Goal: Information Seeking & Learning: Learn about a topic

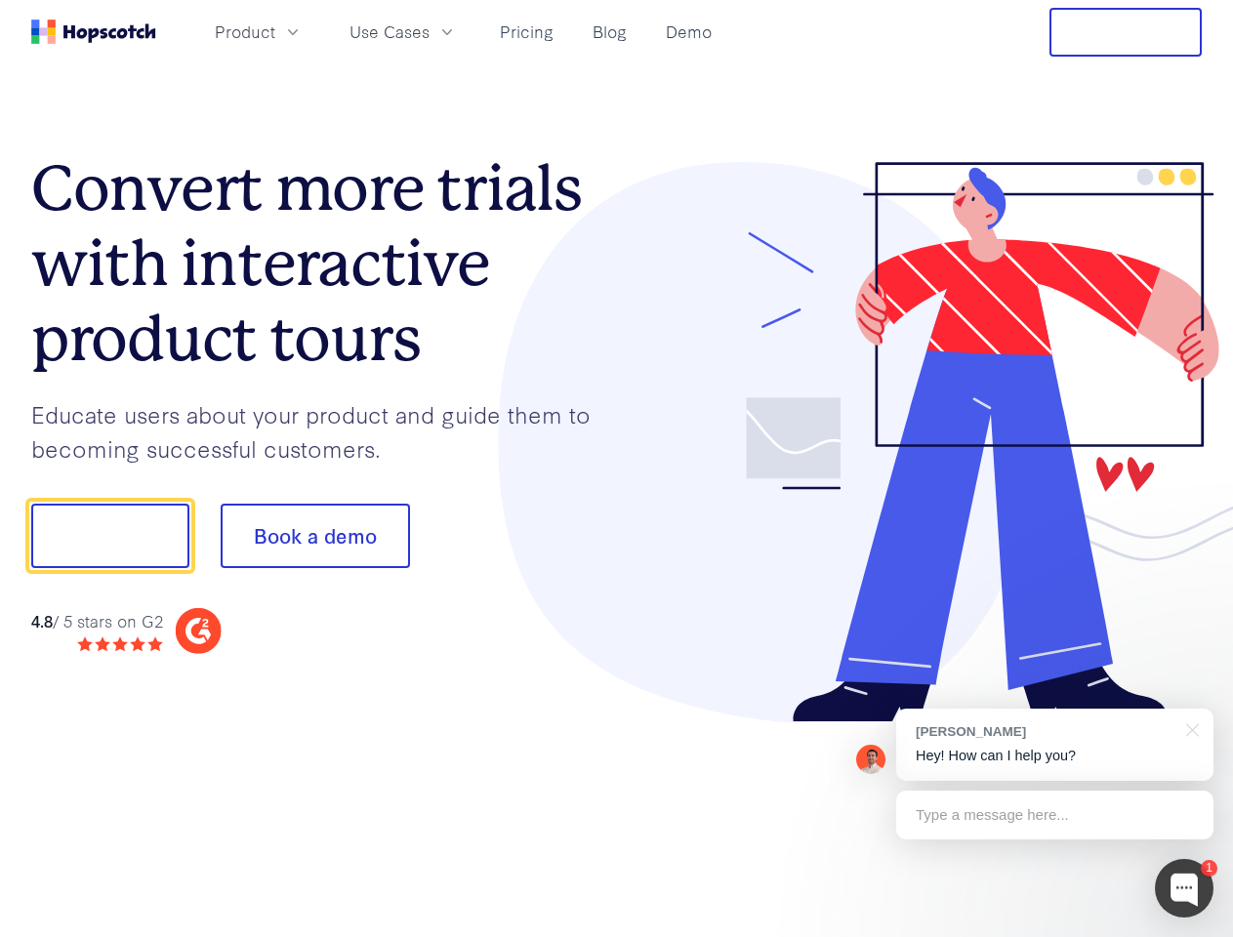
click at [617, 469] on div at bounding box center [910, 442] width 586 height 561
click at [275, 31] on span "Product" at bounding box center [245, 32] width 61 height 24
click at [429, 31] on span "Use Cases" at bounding box center [389, 32] width 80 height 24
click at [1125, 32] on button "Free Trial" at bounding box center [1125, 32] width 152 height 49
click at [109, 536] on button "Show me!" at bounding box center [110, 536] width 158 height 64
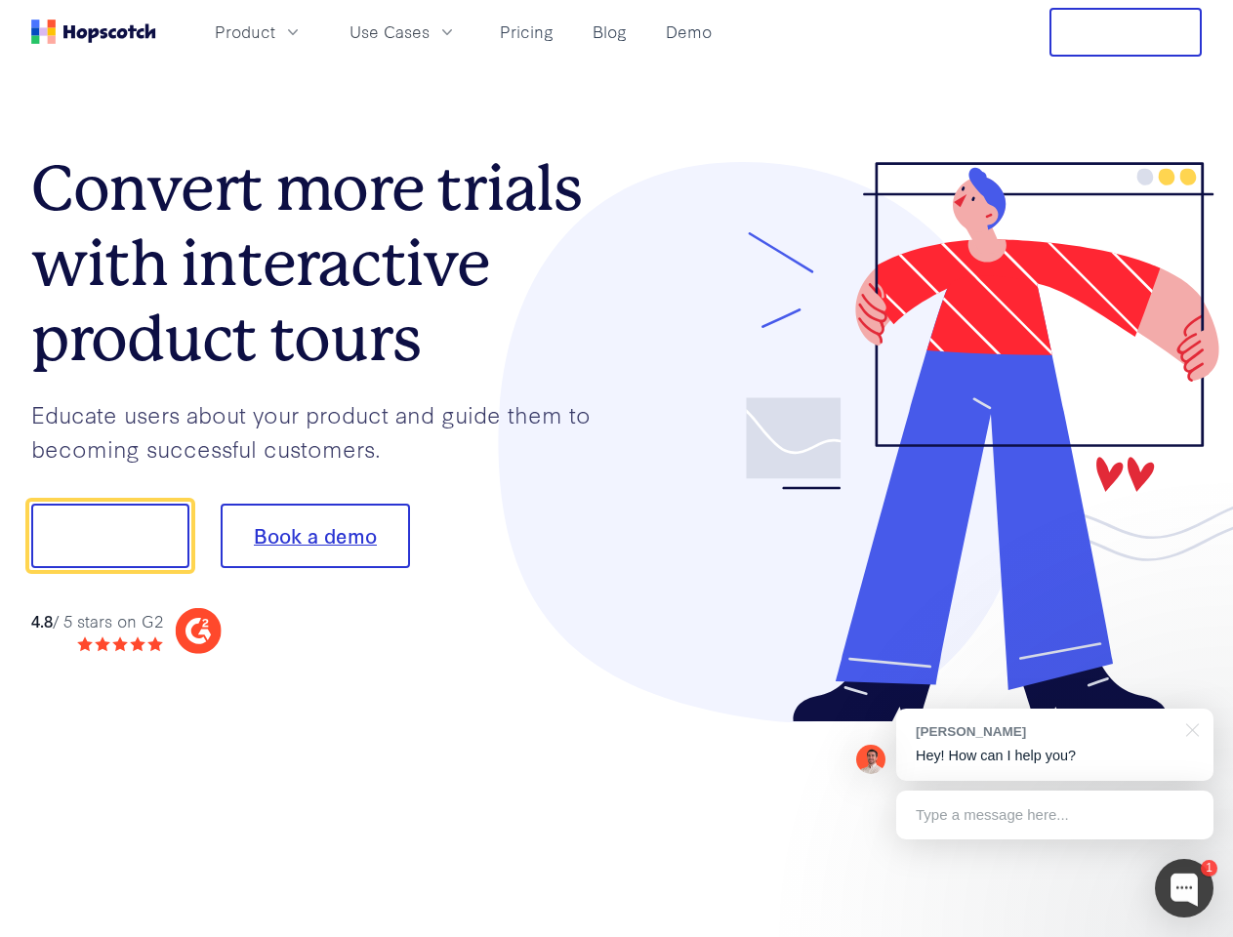
click at [314, 536] on button "Book a demo" at bounding box center [315, 536] width 189 height 64
click at [1184, 888] on div at bounding box center [1184, 888] width 59 height 59
click at [1054, 745] on div "[PERSON_NAME] Hey! How can I help you?" at bounding box center [1054, 745] width 317 height 72
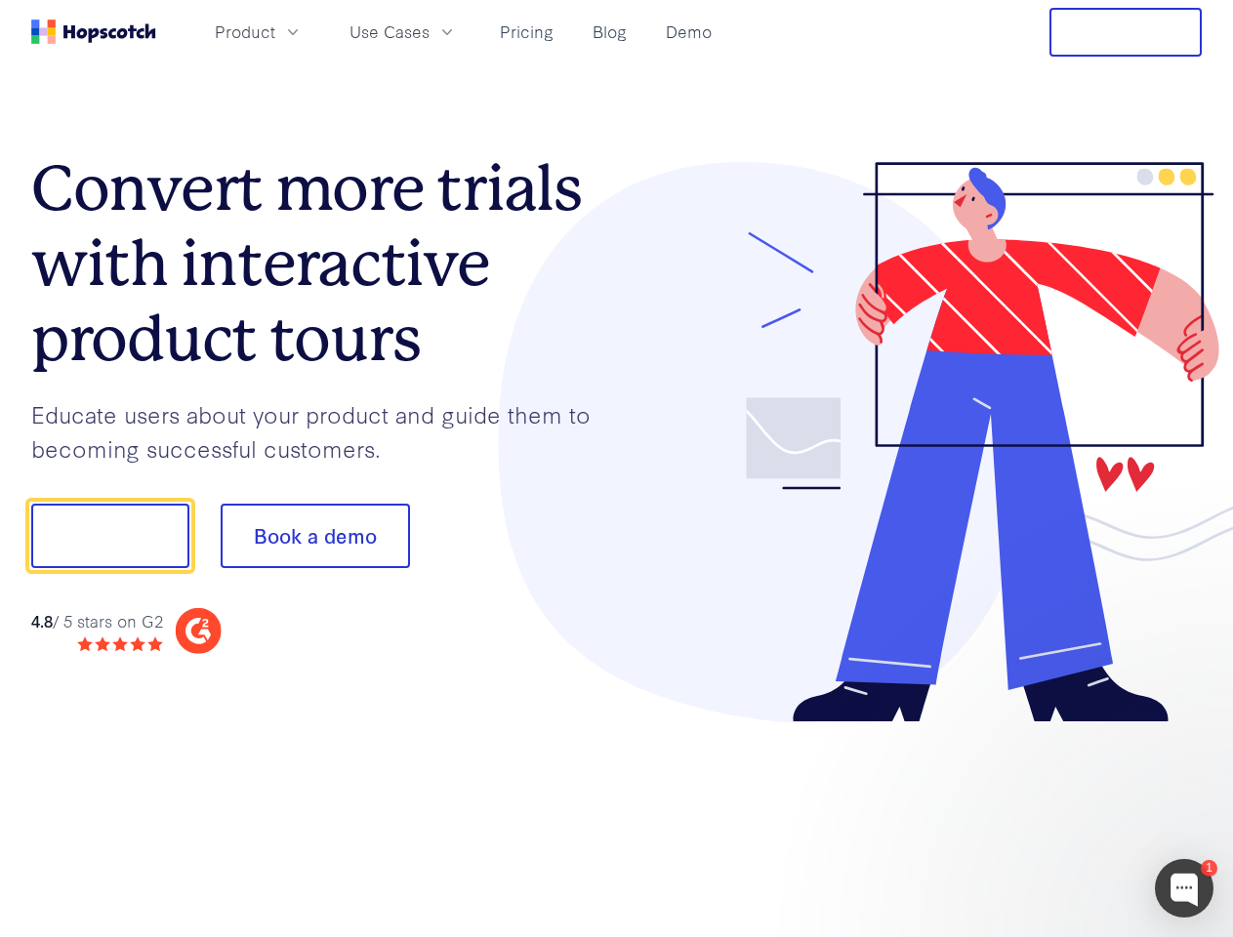
click at [1189, 728] on div at bounding box center [1030, 663] width 366 height 389
click at [1054, 815] on div at bounding box center [1030, 663] width 366 height 389
